Goal: Information Seeking & Learning: Learn about a topic

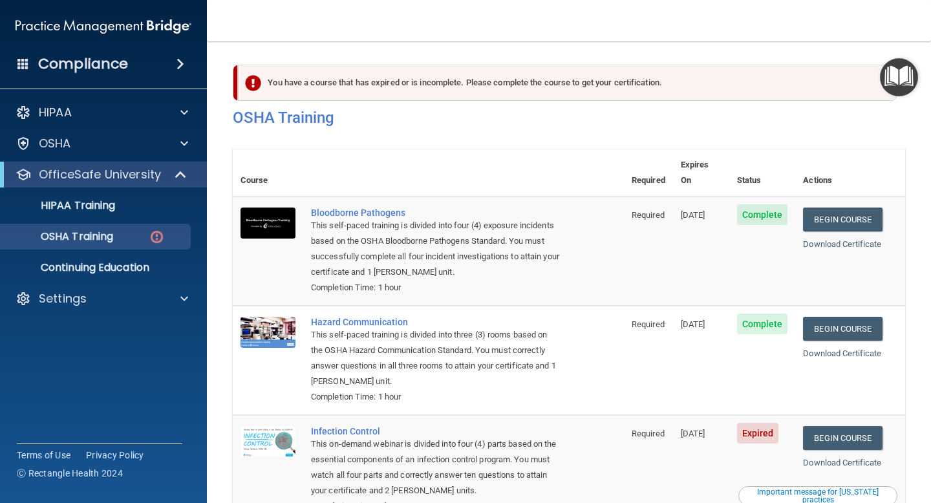
scroll to position [168, 0]
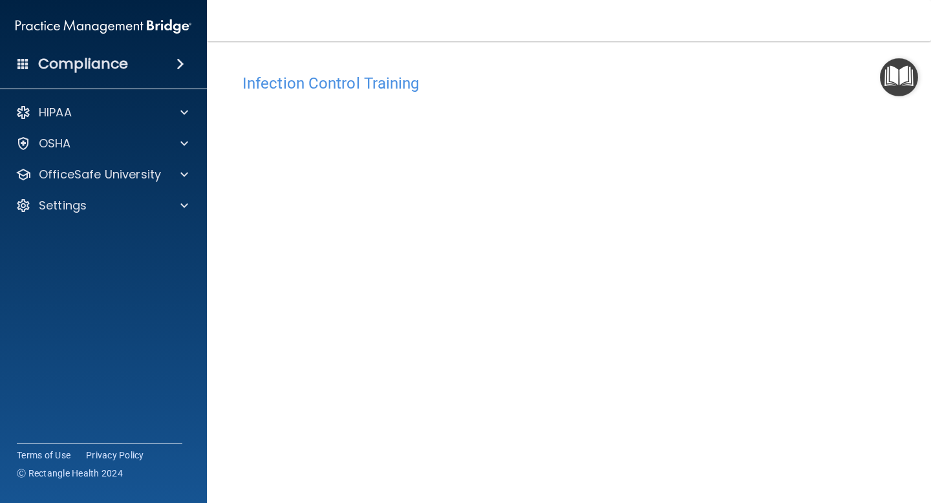
scroll to position [50, 0]
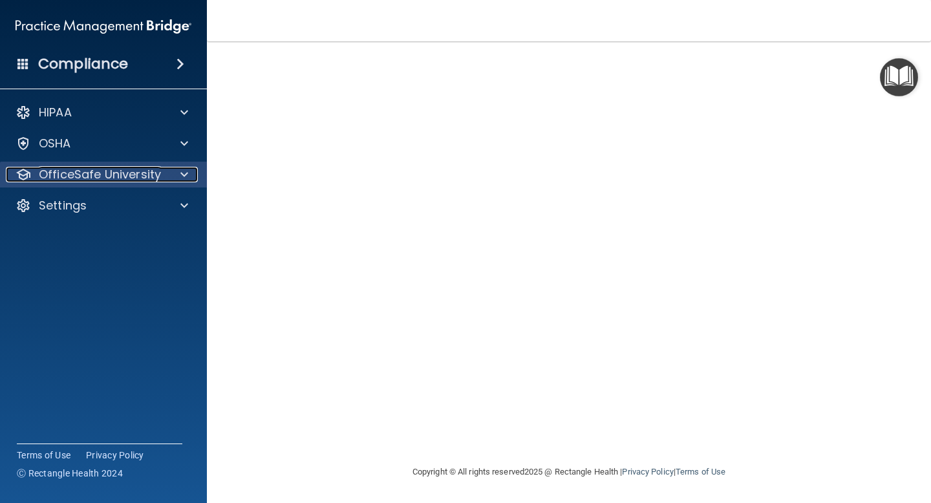
click at [153, 167] on p "OfficeSafe University" at bounding box center [100, 175] width 122 height 16
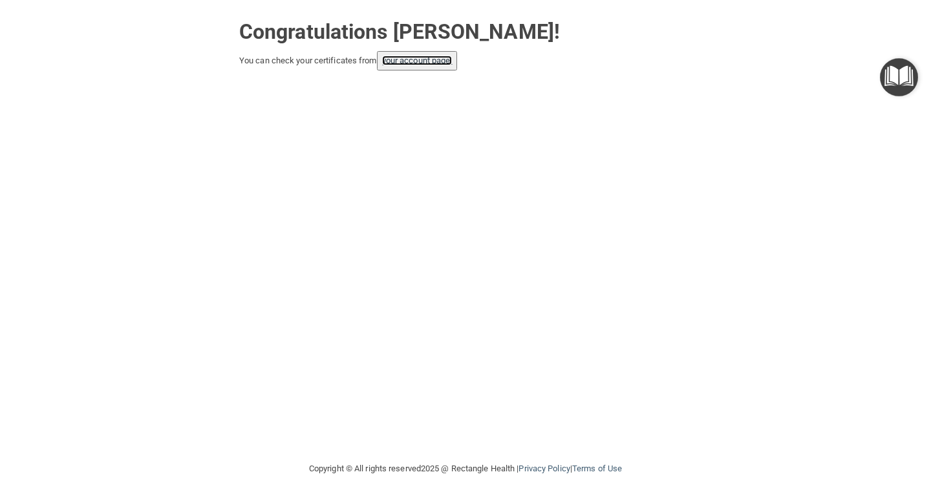
click at [438, 57] on link "your account page!" at bounding box center [417, 61] width 70 height 10
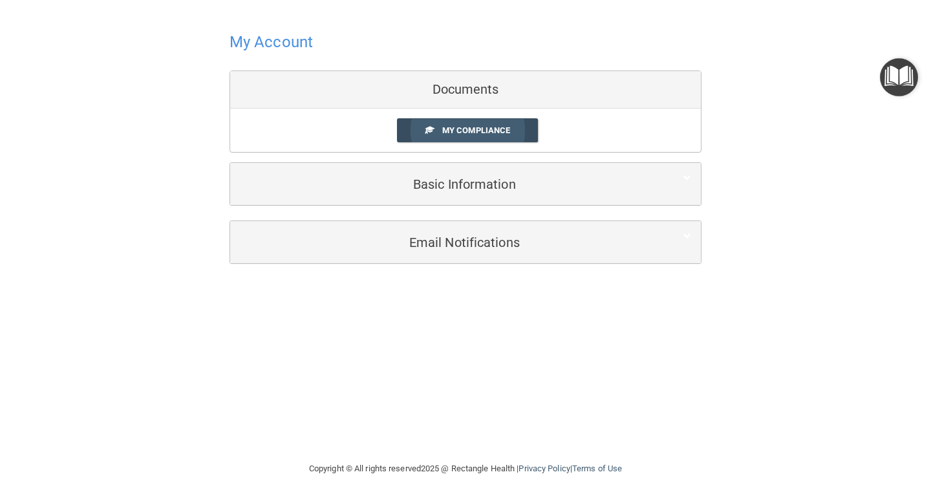
click at [513, 125] on link "My Compliance" at bounding box center [468, 130] width 142 height 24
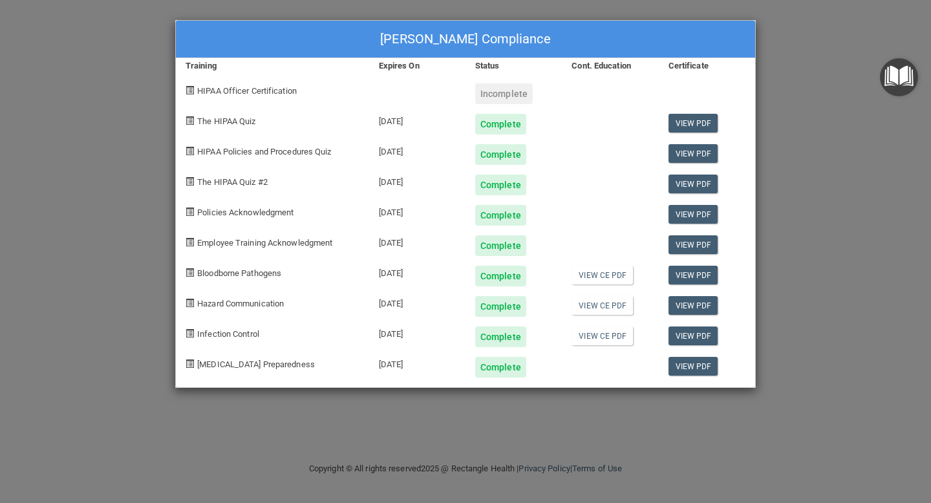
click at [763, 89] on div "Christina Kranias's Compliance Training Expires On Status Cont. Education Certi…" at bounding box center [465, 251] width 931 height 503
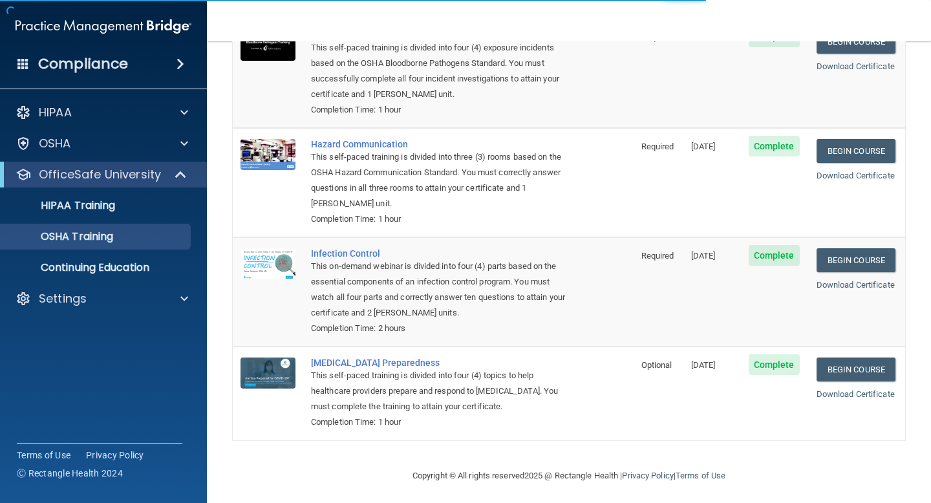
scroll to position [131, 0]
